Goal: Transaction & Acquisition: Subscribe to service/newsletter

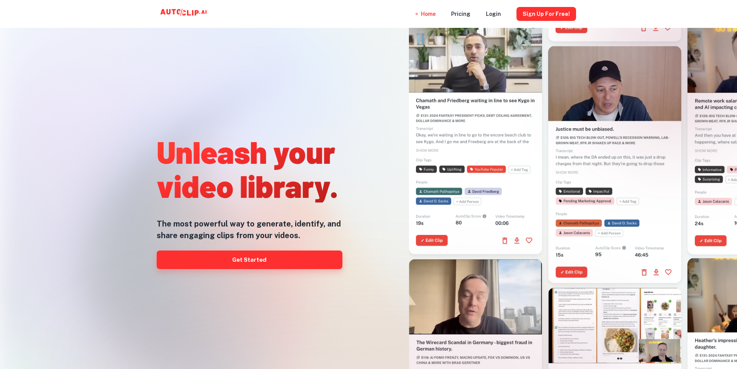
click at [263, 256] on link "Get Started" at bounding box center [250, 259] width 186 height 19
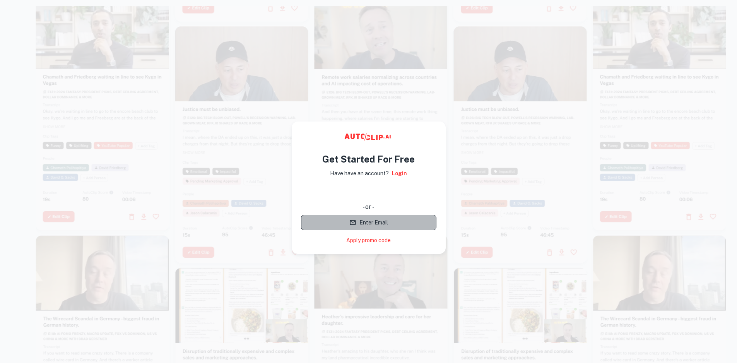
click at [354, 228] on button "Enter Email" at bounding box center [368, 222] width 135 height 15
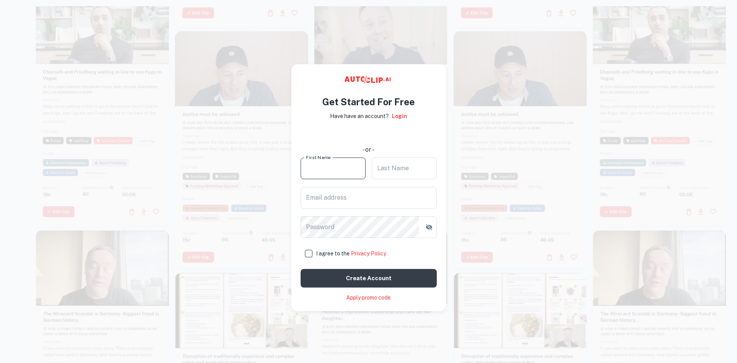
click at [323, 167] on div "First Name First Name" at bounding box center [333, 168] width 65 height 22
type input "ming"
click at [383, 174] on input "Last Name" at bounding box center [404, 168] width 65 height 22
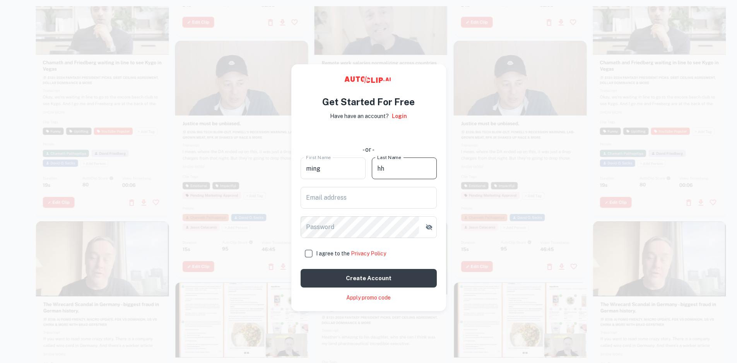
type input "hh"
click at [301, 269] on button "Create account" at bounding box center [369, 278] width 136 height 19
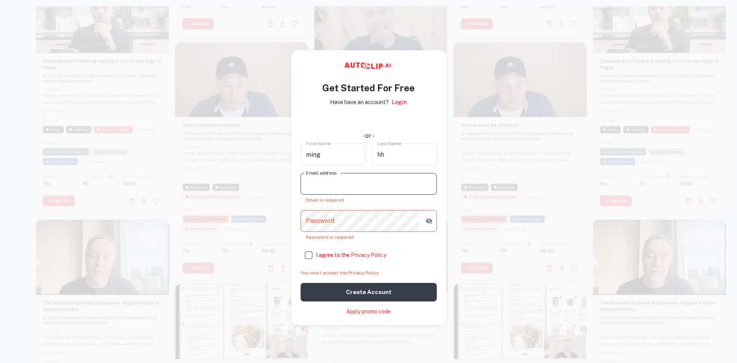
click at [387, 176] on input "Email address" at bounding box center [369, 184] width 136 height 22
type input "836354248@qq.com"
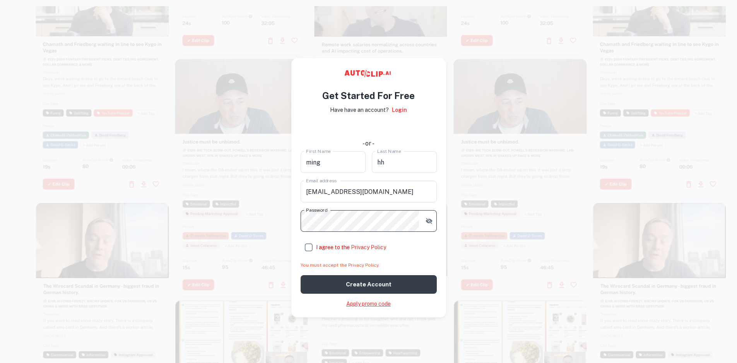
click at [383, 305] on link "Apply promo code" at bounding box center [368, 304] width 44 height 8
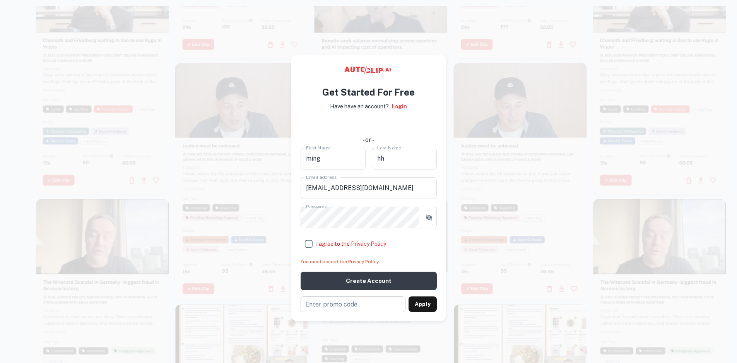
click at [363, 306] on input "text" at bounding box center [353, 304] width 105 height 16
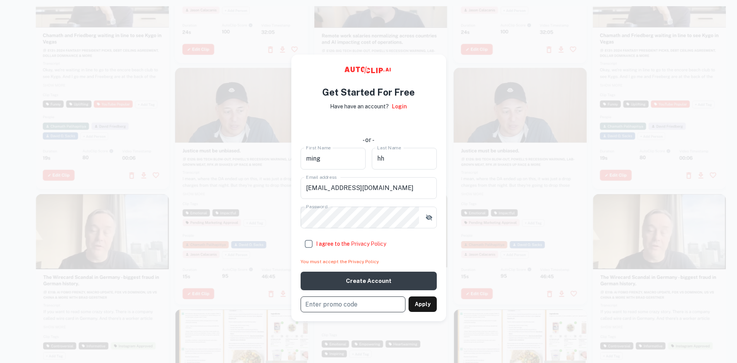
click at [384, 301] on input "text" at bounding box center [353, 304] width 105 height 16
click at [402, 248] on label "I agree to the Privacy Policy" at bounding box center [369, 243] width 136 height 15
click at [316, 248] on input "I agree to the Privacy Policy" at bounding box center [308, 243] width 15 height 15
checkbox input "true"
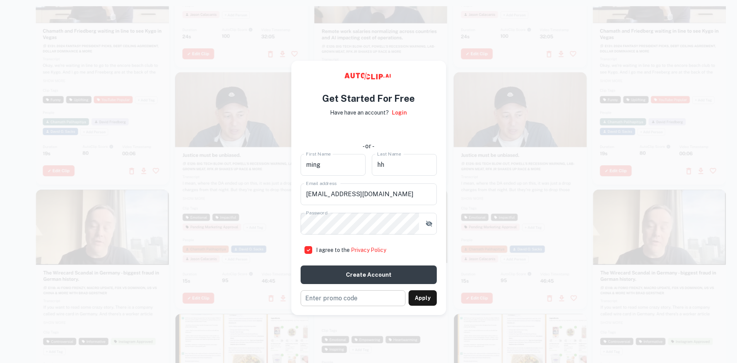
click at [360, 294] on input "text" at bounding box center [353, 298] width 105 height 16
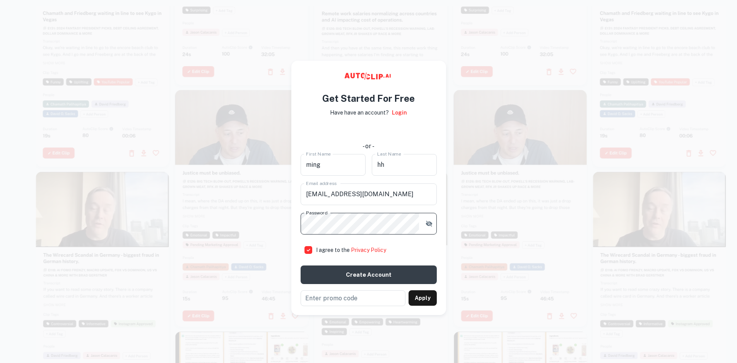
click at [426, 227] on icon "button" at bounding box center [429, 224] width 8 height 8
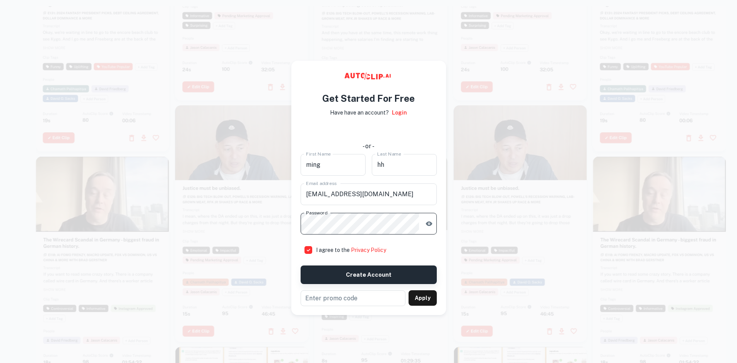
click at [377, 268] on button "Create account" at bounding box center [369, 274] width 136 height 19
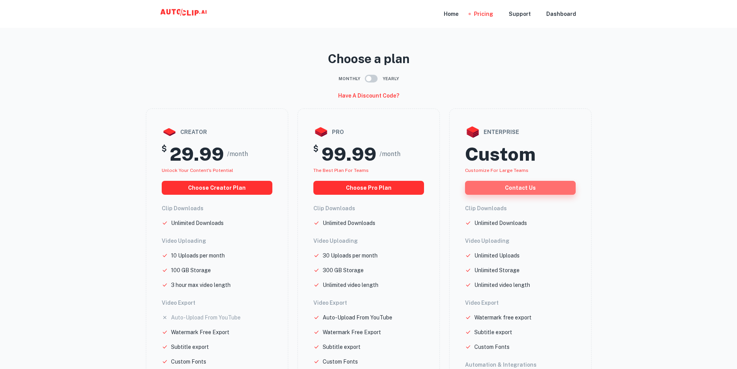
click at [513, 193] on button "Contact us" at bounding box center [520, 188] width 111 height 14
click at [450, 20] on div "Home" at bounding box center [451, 14] width 15 height 28
